Goal: Transaction & Acquisition: Download file/media

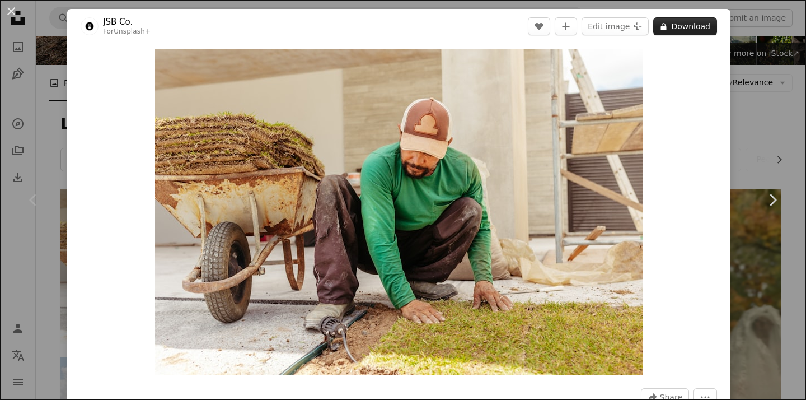
scroll to position [90, 0]
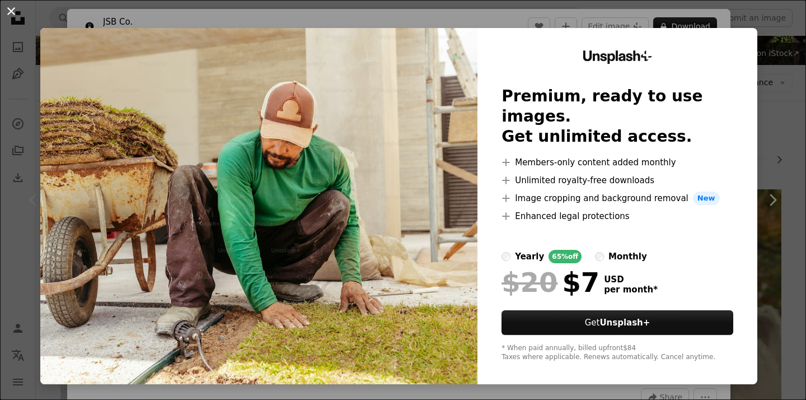
click at [11, 8] on button "An X shape" at bounding box center [10, 10] width 13 height 13
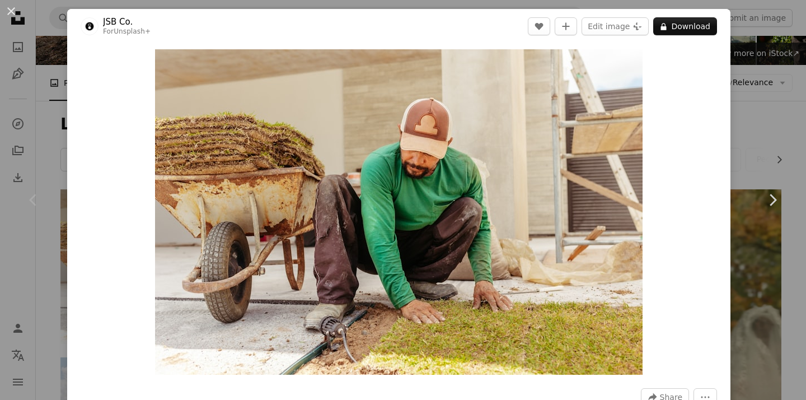
click at [48, 22] on div "An X shape Chevron left Chevron right JSB Co. For Unsplash+ A heart A plus sign…" at bounding box center [403, 200] width 806 height 400
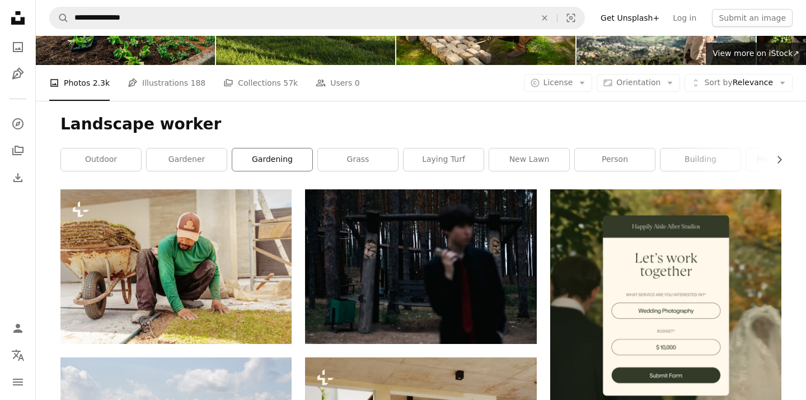
click at [293, 163] on link "gardening" at bounding box center [272, 159] width 80 height 22
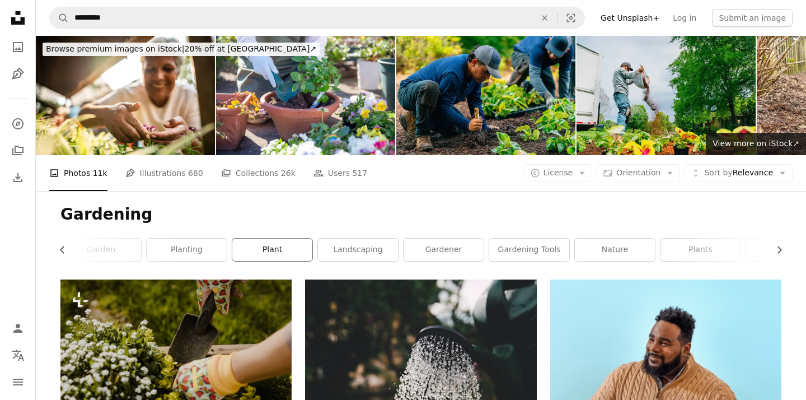
scroll to position [0, 1]
click at [431, 249] on link "gardener" at bounding box center [443, 250] width 80 height 22
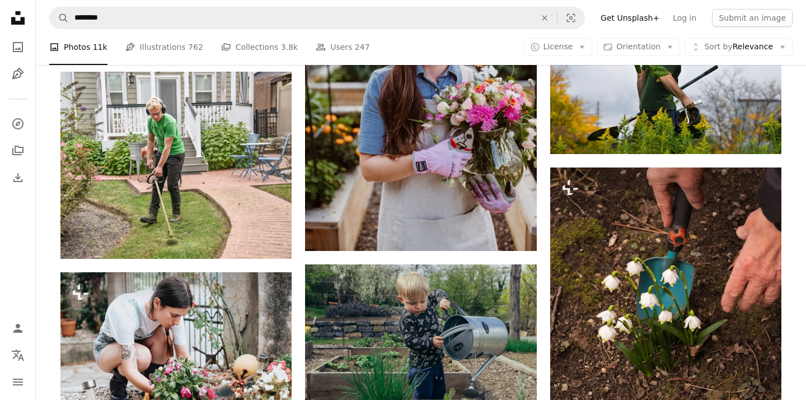
scroll to position [908, 0]
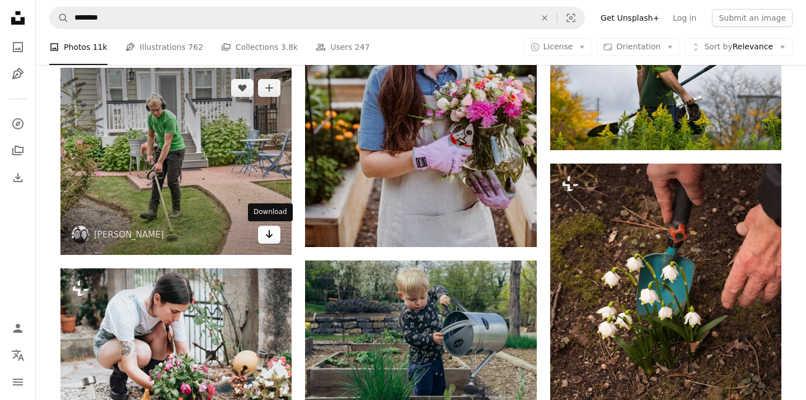
click at [264, 232] on link "Arrow pointing down" at bounding box center [269, 235] width 22 height 18
